Goal: Check status: Check status

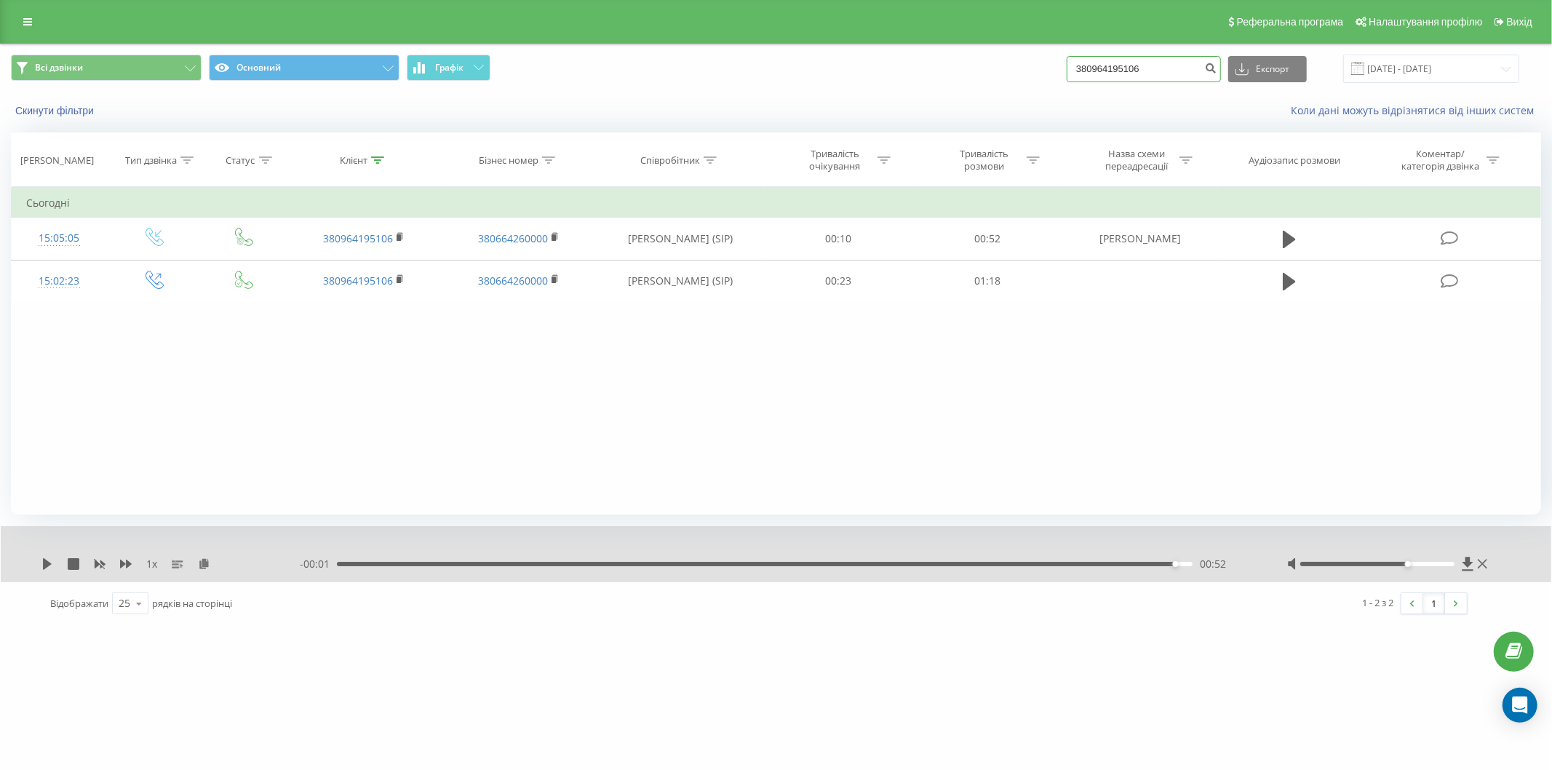
click at [1172, 81] on input "380964195106" at bounding box center [1144, 69] width 154 height 26
paste input "9510373"
type input "380969510373"
click at [1212, 71] on button "submit" at bounding box center [1211, 69] width 20 height 26
